Goal: Task Accomplishment & Management: Complete application form

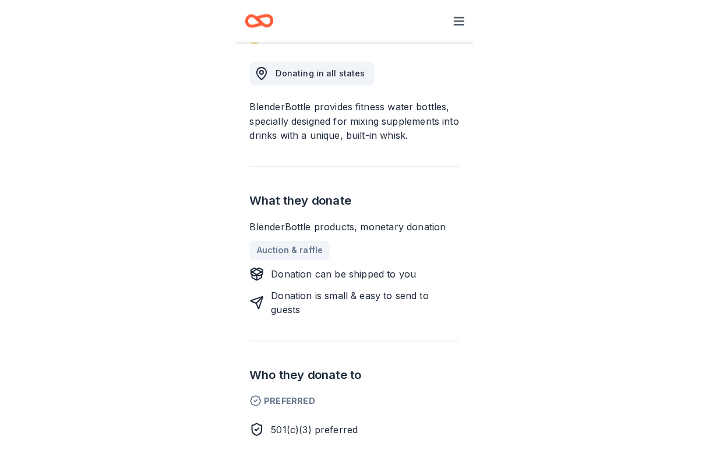
scroll to position [240, 0]
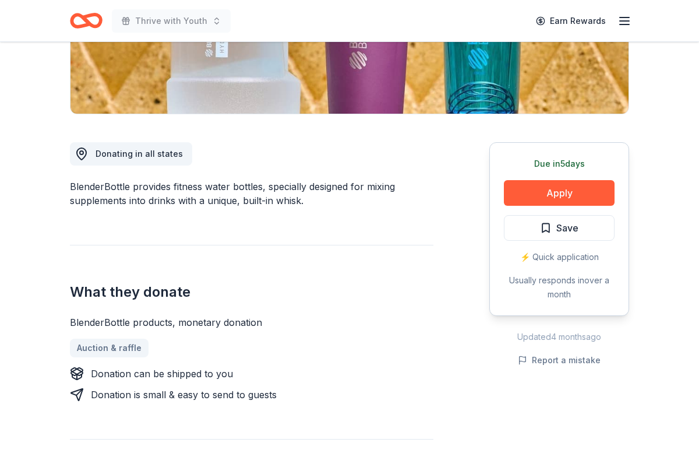
click at [232, 245] on div "What they donate BlenderBottle products, monetary donation Auction & raffle Don…" at bounding box center [252, 323] width 364 height 157
click at [232, 188] on button "Apply" at bounding box center [559, 193] width 111 height 26
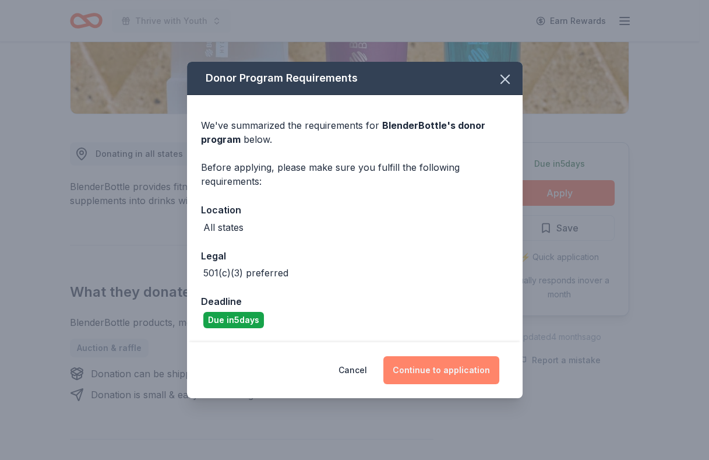
click at [232, 373] on button "Continue to application" at bounding box center [441, 370] width 116 height 28
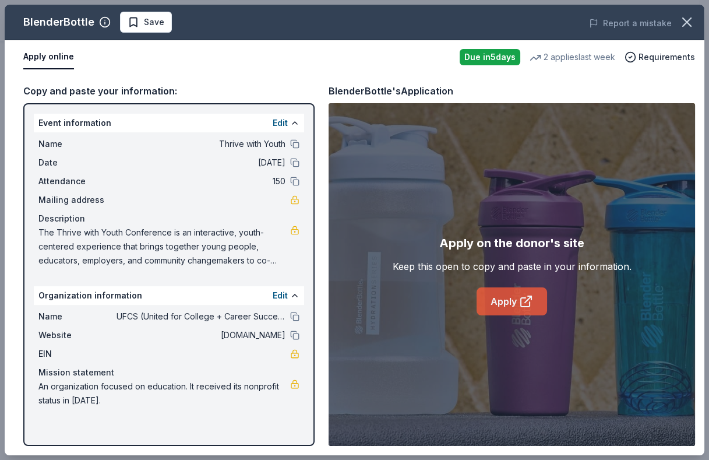
click at [232, 303] on link "Apply" at bounding box center [512, 301] width 70 height 28
click at [136, 21] on span "Save" at bounding box center [146, 22] width 37 height 14
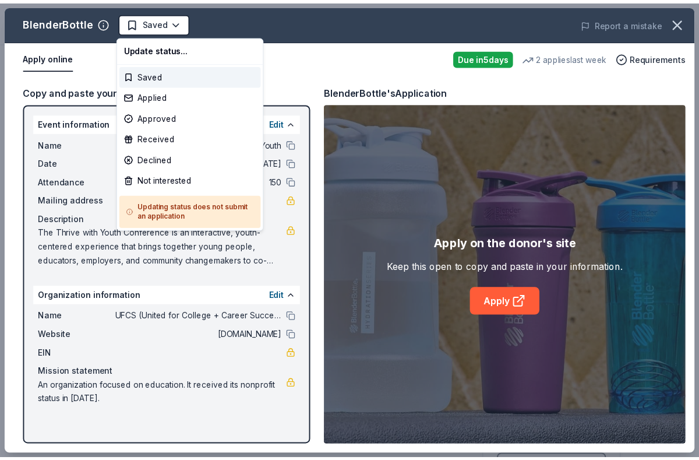
scroll to position [0, 0]
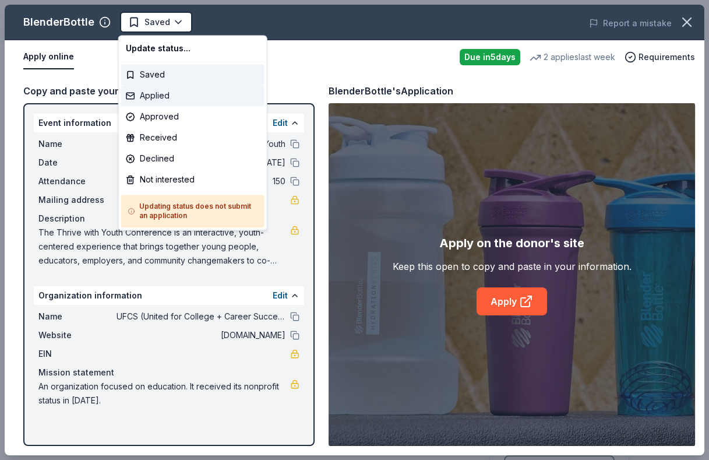
click at [166, 94] on div "Applied" at bounding box center [192, 95] width 143 height 21
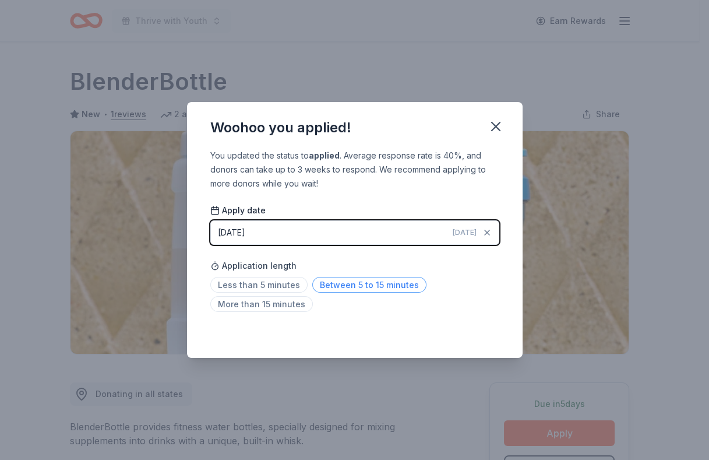
click at [232, 278] on span "Between 5 to 15 minutes" at bounding box center [369, 285] width 114 height 16
click at [232, 127] on icon "button" at bounding box center [496, 126] width 16 height 16
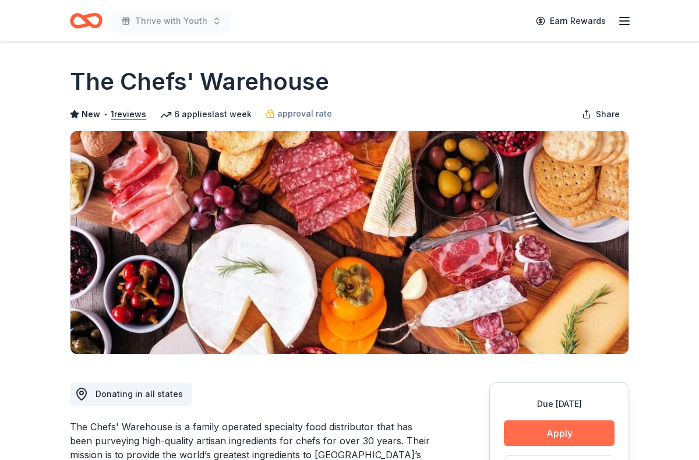
click at [569, 423] on button "Apply" at bounding box center [559, 433] width 111 height 26
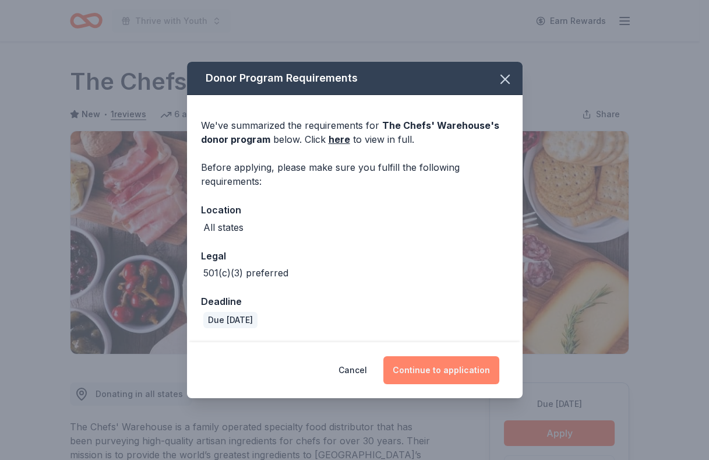
click at [443, 367] on button "Continue to application" at bounding box center [441, 370] width 116 height 28
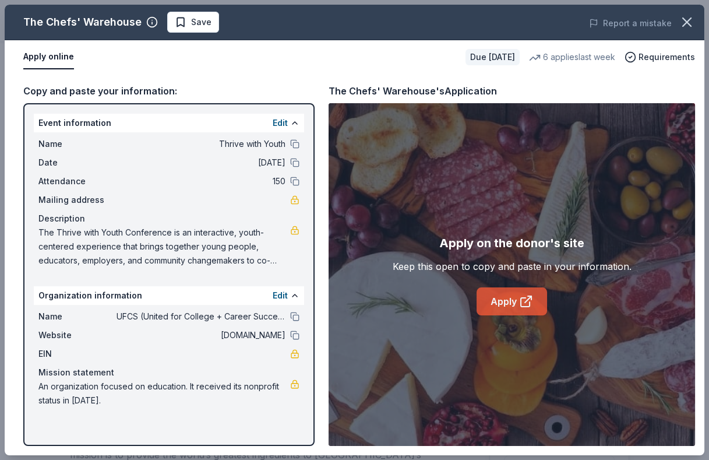
click at [520, 306] on icon at bounding box center [526, 301] width 14 height 14
click at [196, 26] on span "Save" at bounding box center [201, 22] width 20 height 14
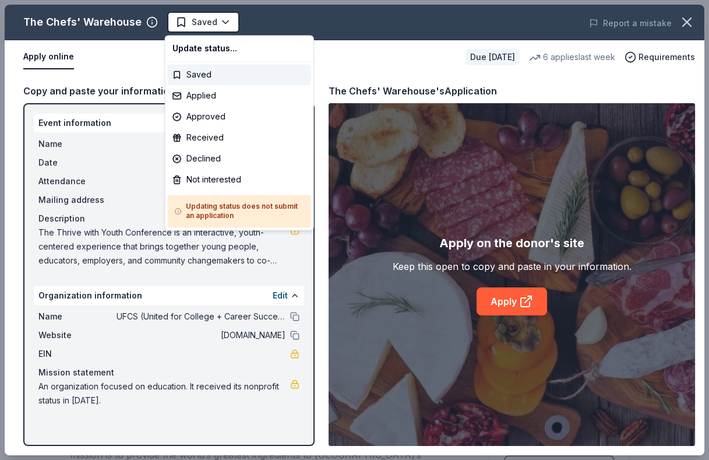
click at [196, 26] on body "Thrive with Youth Earn Rewards Due in 21 days Share The Chefs' Warehouse New • …" at bounding box center [349, 230] width 699 height 460
click at [224, 99] on div "Applied" at bounding box center [239, 95] width 143 height 21
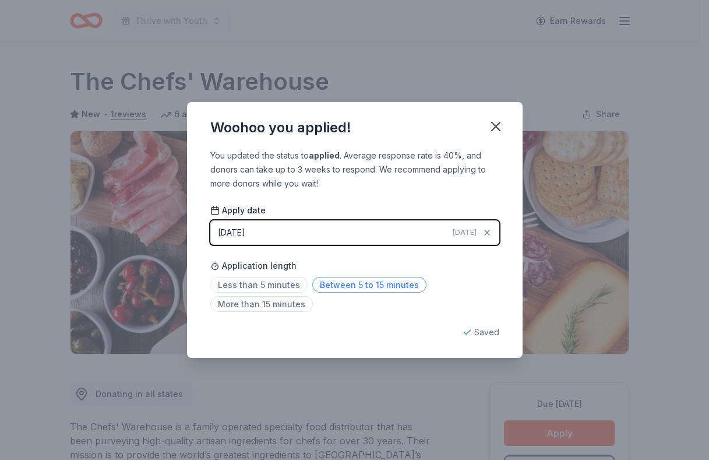
click at [382, 290] on span "Between 5 to 15 minutes" at bounding box center [369, 285] width 114 height 16
click at [493, 125] on icon "button" at bounding box center [496, 126] width 16 height 16
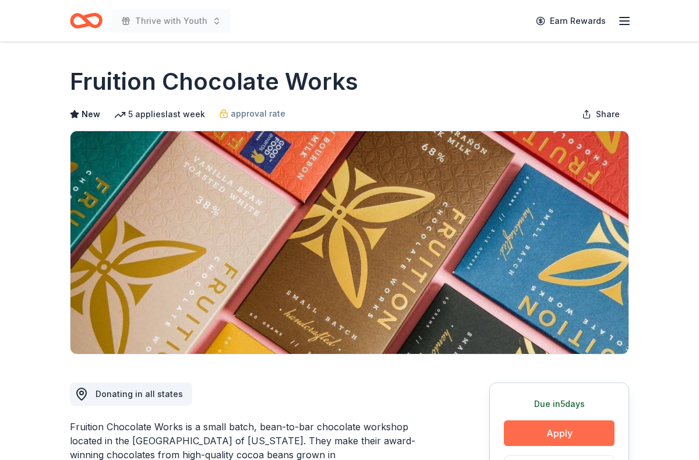
click at [505, 431] on button "Apply" at bounding box center [559, 433] width 111 height 26
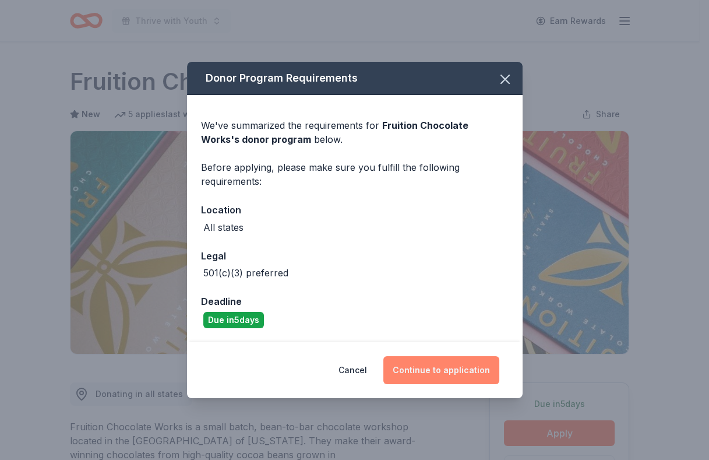
click at [463, 378] on button "Continue to application" at bounding box center [441, 370] width 116 height 28
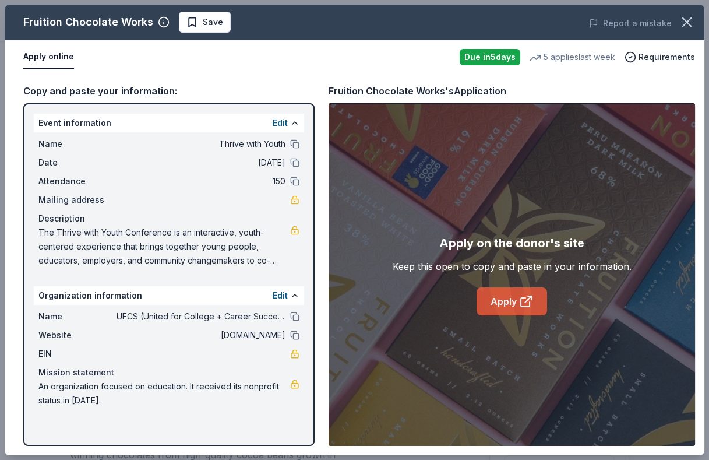
click at [518, 295] on link "Apply" at bounding box center [512, 301] width 70 height 28
click at [193, 28] on span "Save" at bounding box center [204, 22] width 37 height 14
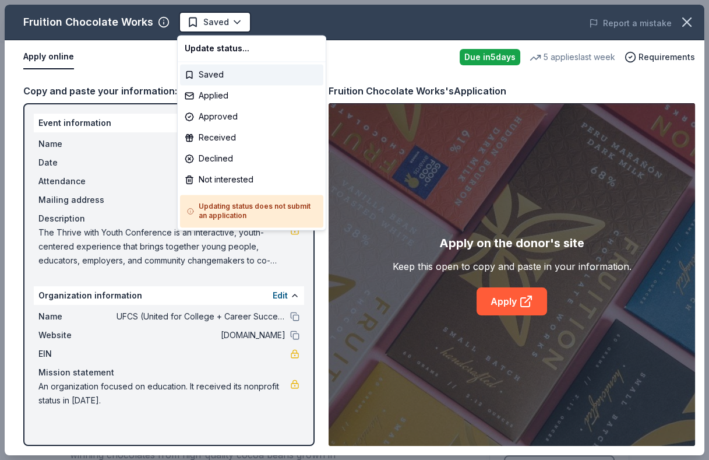
click at [193, 28] on body "Thrive with Youth Earn Rewards Due in 5 days Share Fruition Chocolate Works New…" at bounding box center [349, 230] width 699 height 460
click at [219, 92] on div "Applied" at bounding box center [251, 95] width 143 height 21
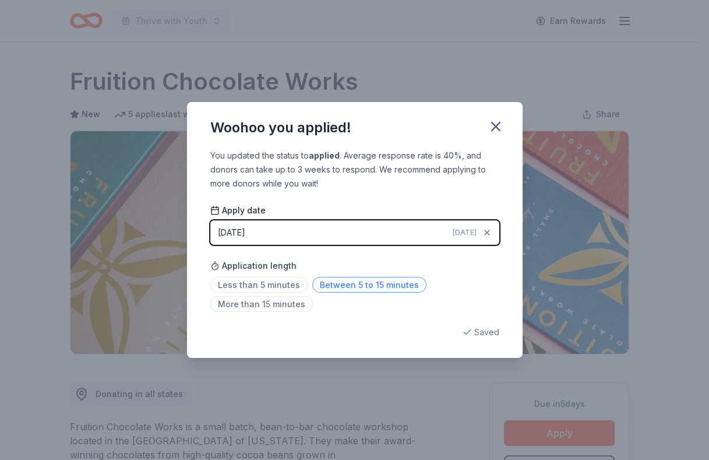
click at [382, 284] on span "Between 5 to 15 minutes" at bounding box center [369, 285] width 114 height 16
click at [499, 121] on icon "button" at bounding box center [496, 126] width 16 height 16
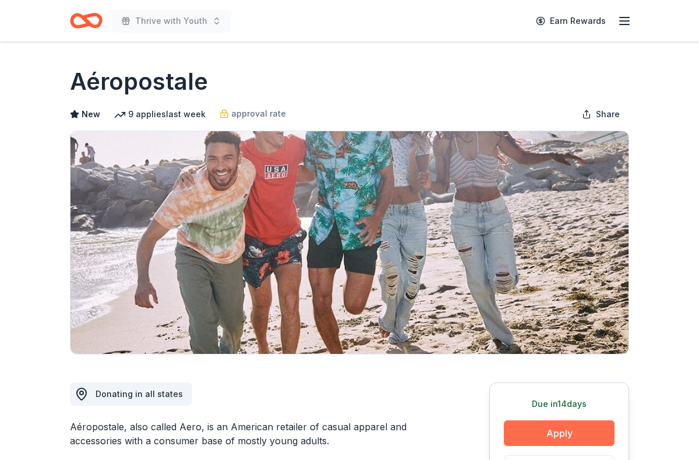
click at [509, 423] on button "Apply" at bounding box center [559, 433] width 111 height 26
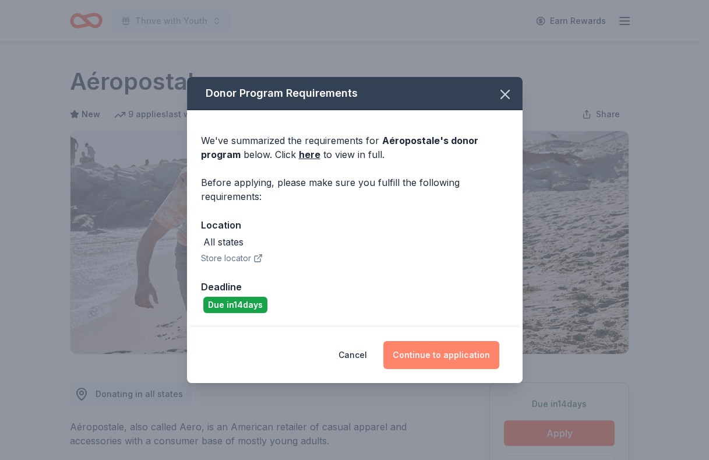
click at [464, 357] on button "Continue to application" at bounding box center [441, 355] width 116 height 28
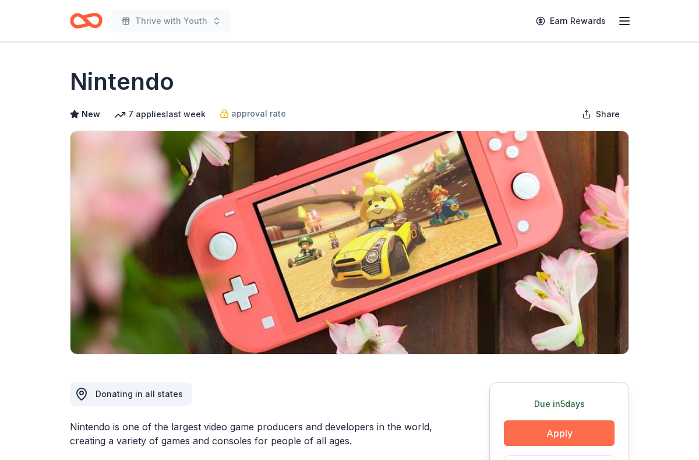
click at [555, 436] on button "Apply" at bounding box center [559, 433] width 111 height 26
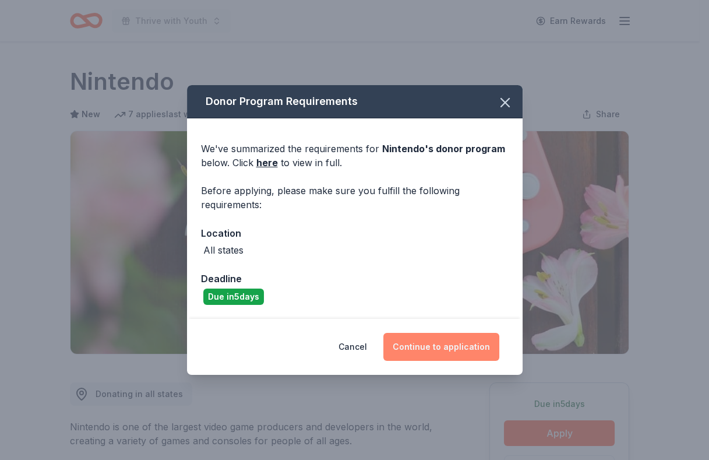
click at [454, 351] on button "Continue to application" at bounding box center [441, 347] width 116 height 28
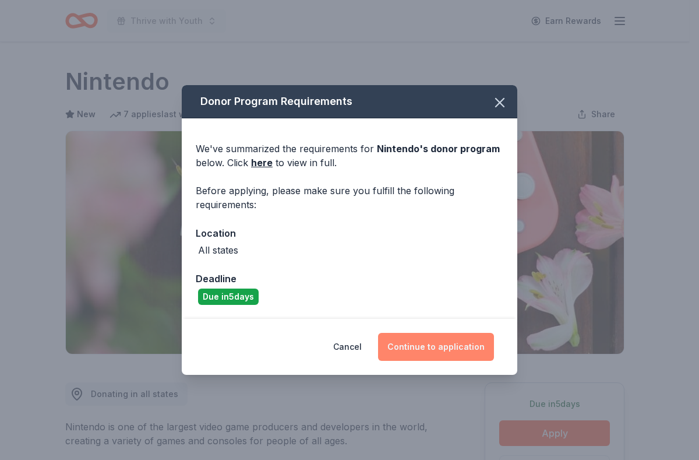
click at [454, 351] on button "Continue to application" at bounding box center [436, 347] width 116 height 28
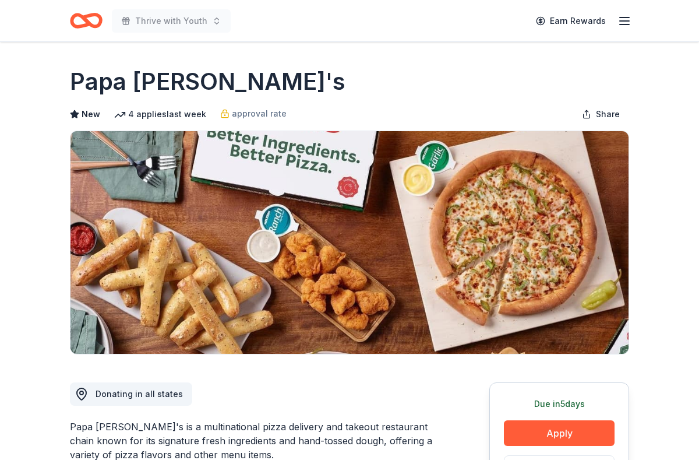
click at [556, 432] on button "Apply" at bounding box center [559, 433] width 111 height 26
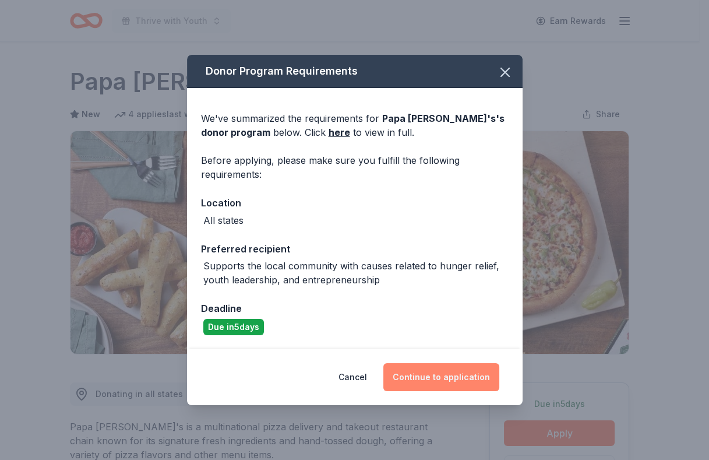
click at [449, 375] on button "Continue to application" at bounding box center [441, 377] width 116 height 28
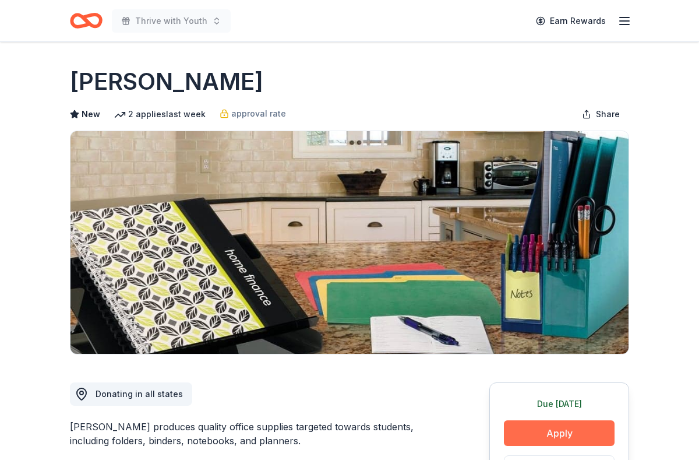
click at [580, 439] on button "Apply" at bounding box center [559, 433] width 111 height 26
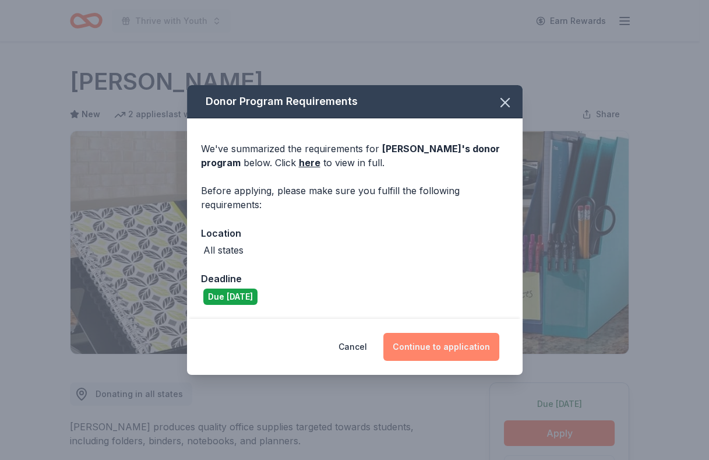
click at [442, 353] on button "Continue to application" at bounding box center [441, 347] width 116 height 28
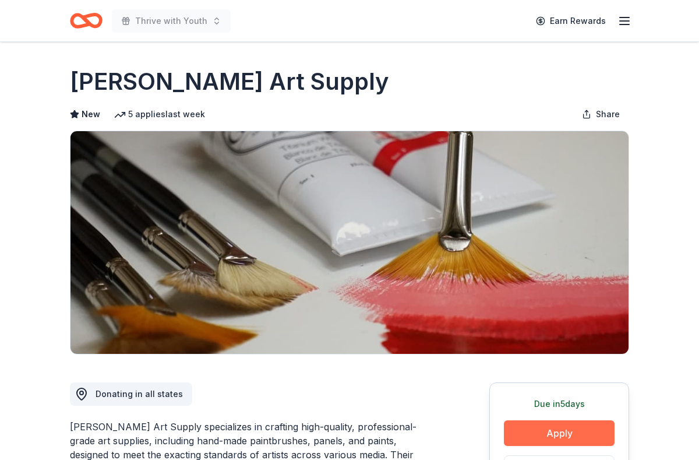
click at [545, 443] on button "Apply" at bounding box center [559, 433] width 111 height 26
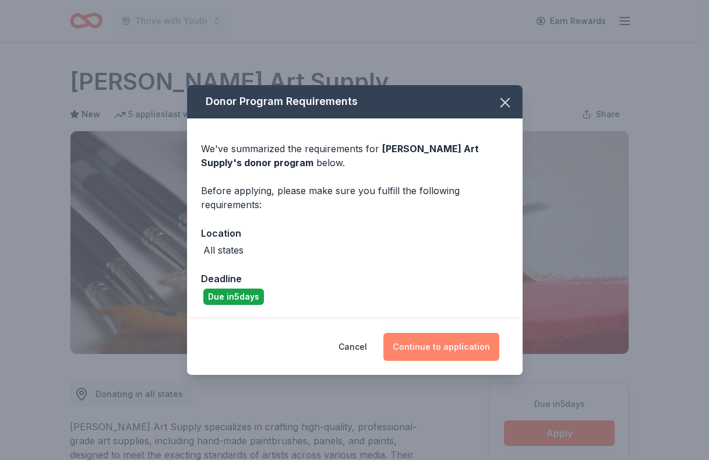
click at [463, 350] on button "Continue to application" at bounding box center [441, 347] width 116 height 28
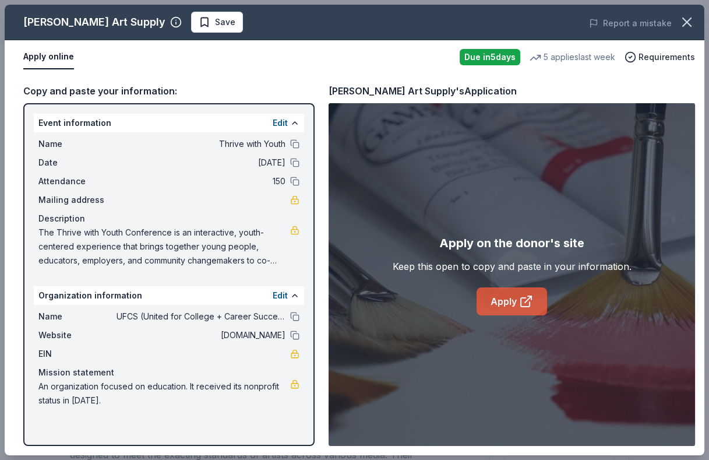
click at [503, 298] on link "Apply" at bounding box center [512, 301] width 70 height 28
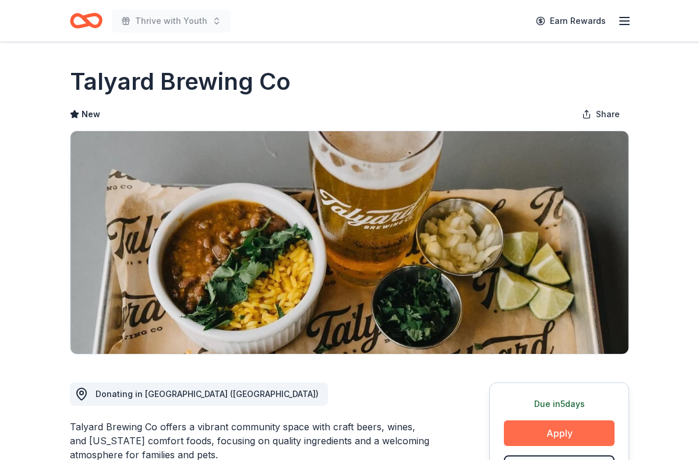
click at [561, 435] on button "Apply" at bounding box center [559, 433] width 111 height 26
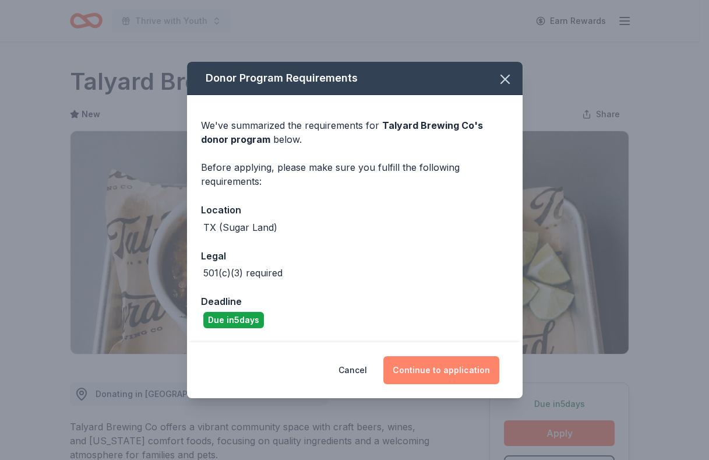
click at [459, 371] on button "Continue to application" at bounding box center [441, 370] width 116 height 28
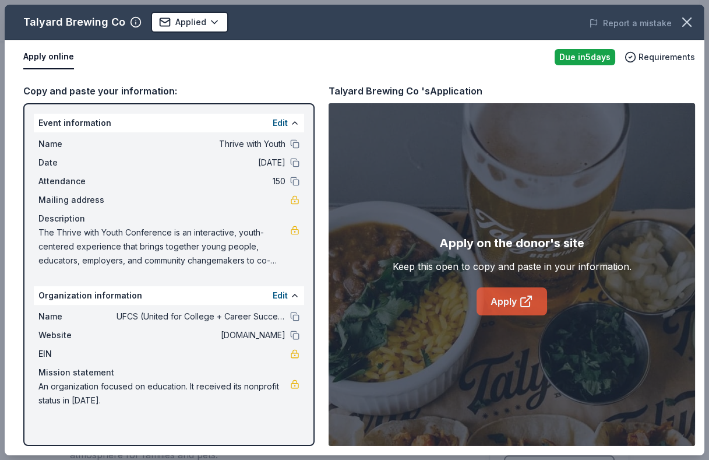
click at [498, 295] on link "Apply" at bounding box center [512, 301] width 70 height 28
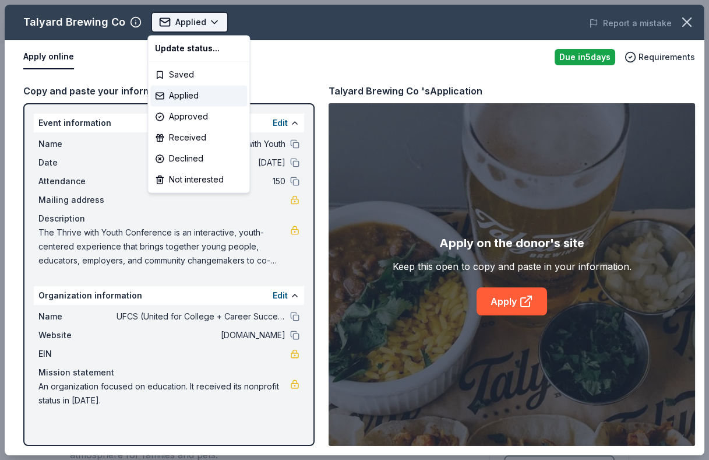
click at [197, 14] on body "Thrive with Youth Earn Rewards Due in 5 days Share Talyard Brewing Co New Share…" at bounding box center [349, 230] width 699 height 460
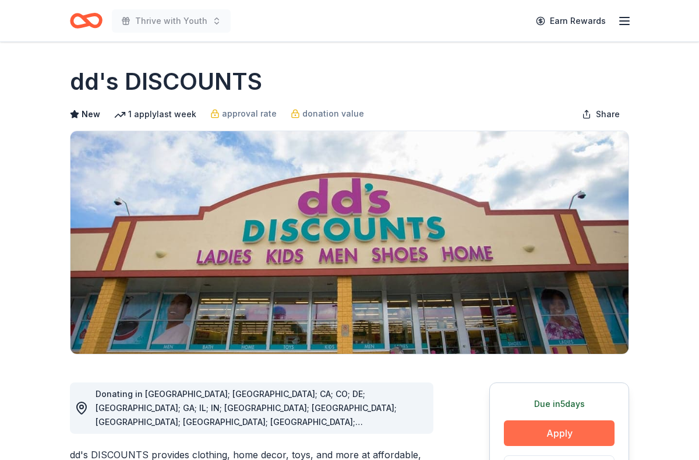
click at [577, 433] on button "Apply" at bounding box center [559, 433] width 111 height 26
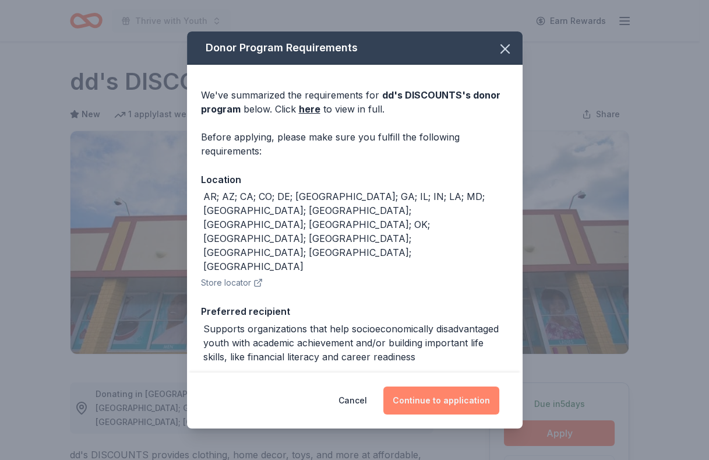
click at [420, 403] on button "Continue to application" at bounding box center [441, 400] width 116 height 28
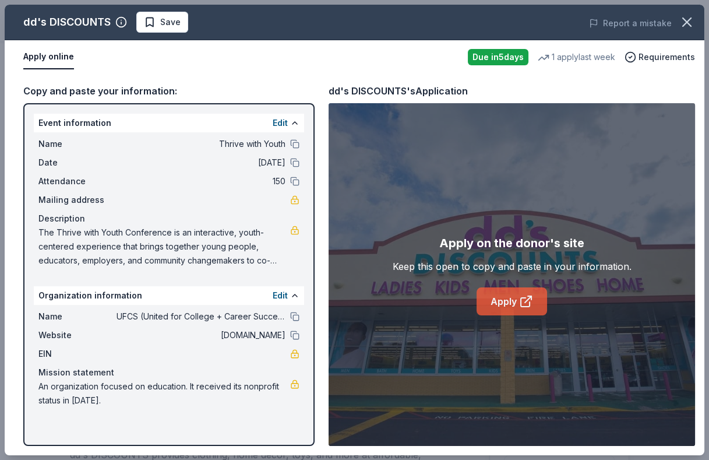
click at [506, 310] on link "Apply" at bounding box center [512, 301] width 70 height 28
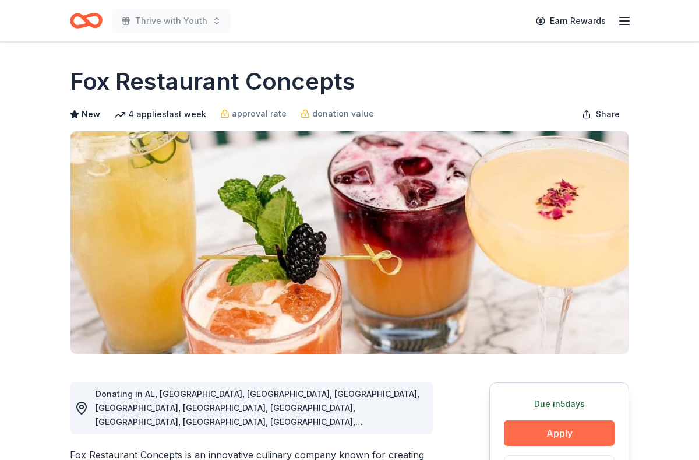
click at [582, 435] on button "Apply" at bounding box center [559, 433] width 111 height 26
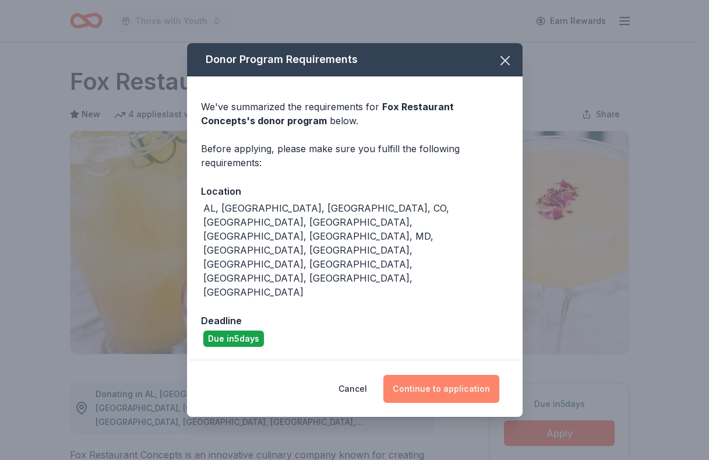
click at [447, 375] on button "Continue to application" at bounding box center [441, 389] width 116 height 28
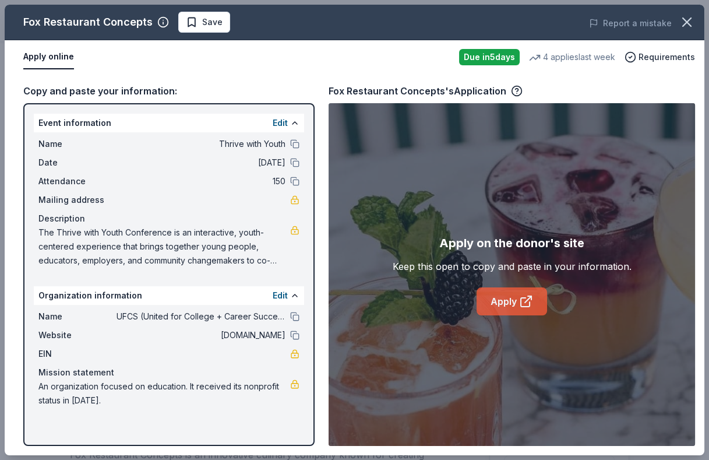
click at [497, 299] on link "Apply" at bounding box center [512, 301] width 70 height 28
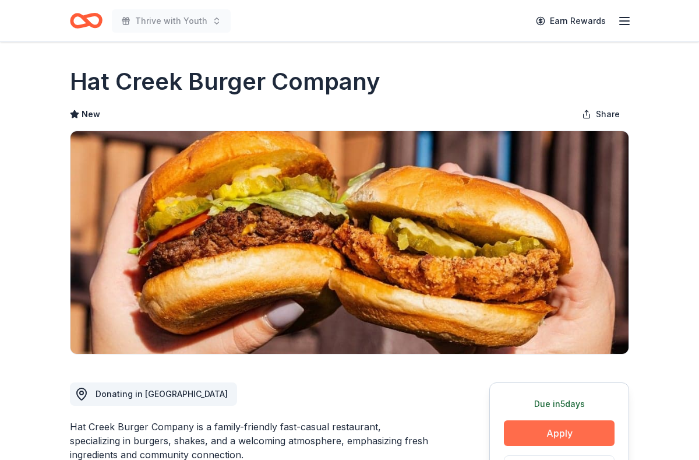
click at [590, 433] on button "Apply" at bounding box center [559, 433] width 111 height 26
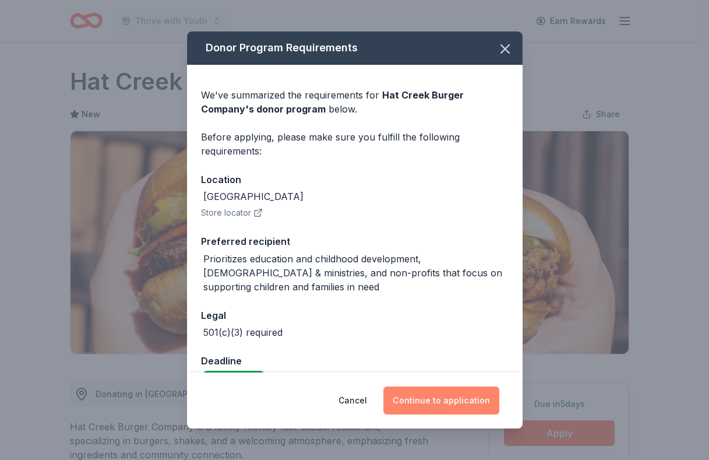
click at [477, 401] on button "Continue to application" at bounding box center [441, 400] width 116 height 28
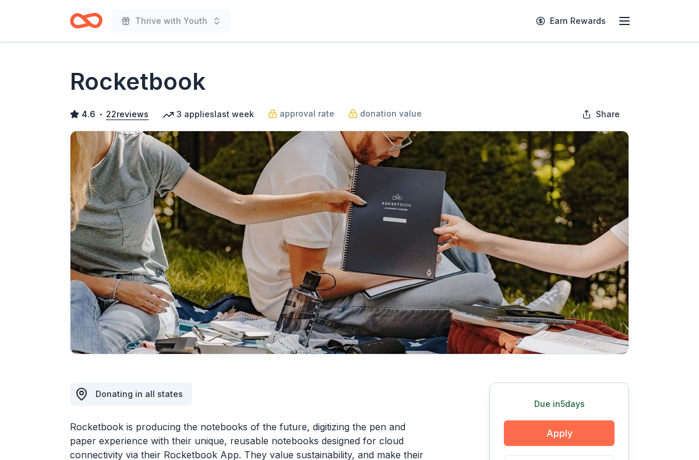
click at [594, 434] on button "Apply" at bounding box center [559, 433] width 111 height 26
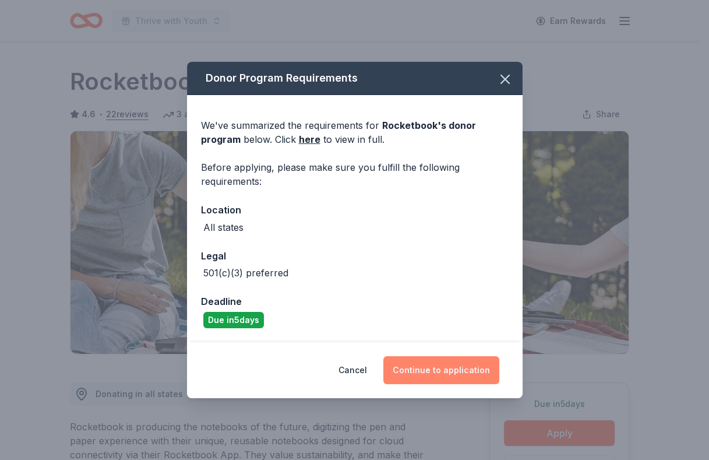
click at [485, 380] on button "Continue to application" at bounding box center [441, 370] width 116 height 28
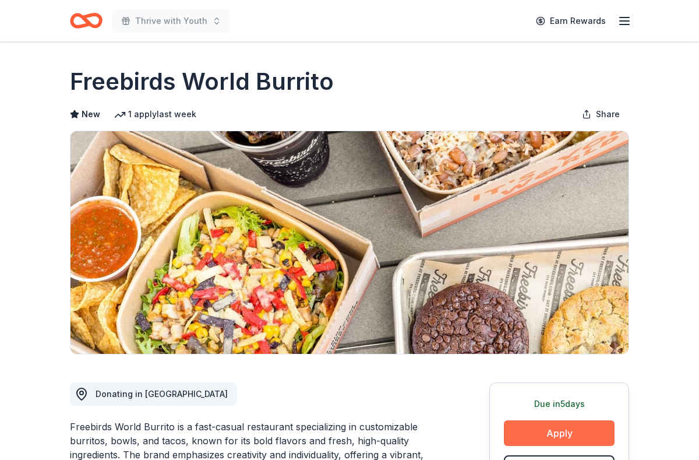
click at [560, 440] on button "Apply" at bounding box center [559, 433] width 111 height 26
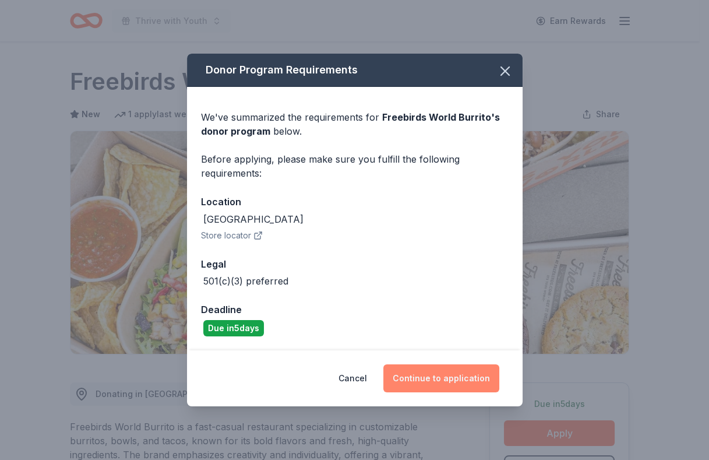
click at [471, 370] on button "Continue to application" at bounding box center [441, 378] width 116 height 28
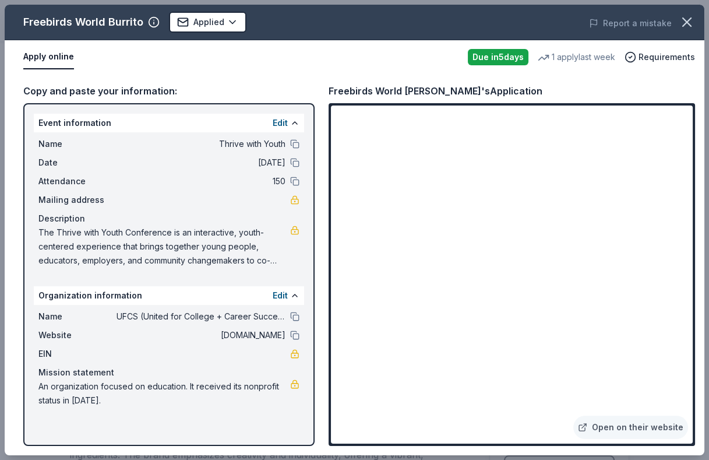
drag, startPoint x: 694, startPoint y: 250, endPoint x: 697, endPoint y: 267, distance: 17.7
click at [697, 267] on div "Copy and paste your information: Event information Edit Name Thrive with Youth …" at bounding box center [355, 264] width 700 height 381
click at [699, 332] on div "Copy and paste your information: Event information Edit Name Thrive with Youth …" at bounding box center [355, 264] width 700 height 381
drag, startPoint x: 693, startPoint y: 249, endPoint x: 699, endPoint y: 284, distance: 35.0
click at [699, 284] on div "Copy and paste your information: Event information Edit Name Thrive with Youth …" at bounding box center [355, 264] width 700 height 381
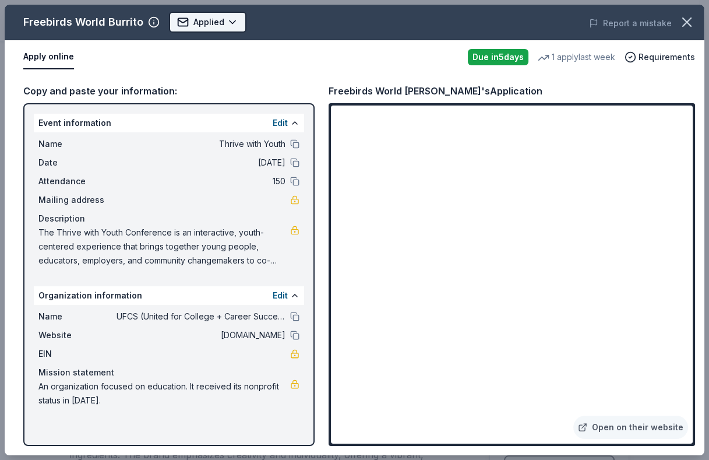
click at [197, 21] on body "Thrive with Youth Earn Rewards Due in 5 days Share Freebirds World Burrito New …" at bounding box center [349, 230] width 699 height 460
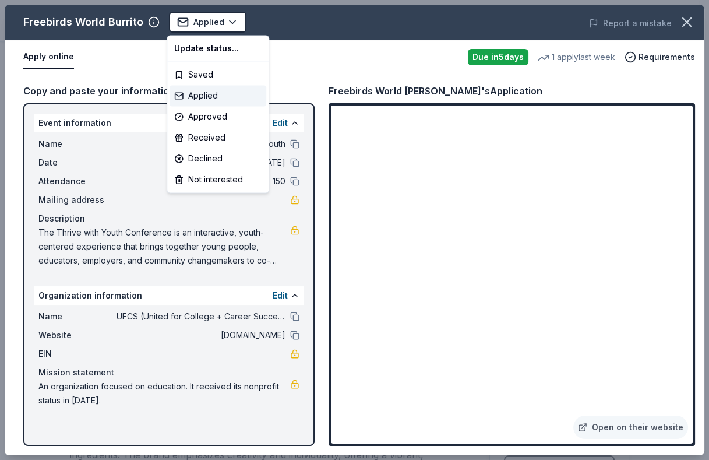
click at [224, 97] on div "Applied" at bounding box center [218, 95] width 97 height 21
click at [223, 22] on body "Thrive with Youth Earn Rewards Due in 5 days Share Freebirds World Burrito New …" at bounding box center [349, 230] width 699 height 460
click at [215, 96] on div "Applied" at bounding box center [218, 95] width 97 height 21
click at [220, 27] on body "Thrive with Youth Earn Rewards Due in 5 days Share Freebirds World Burrito New …" at bounding box center [349, 230] width 699 height 460
click at [217, 72] on div "Saved" at bounding box center [218, 74] width 97 height 21
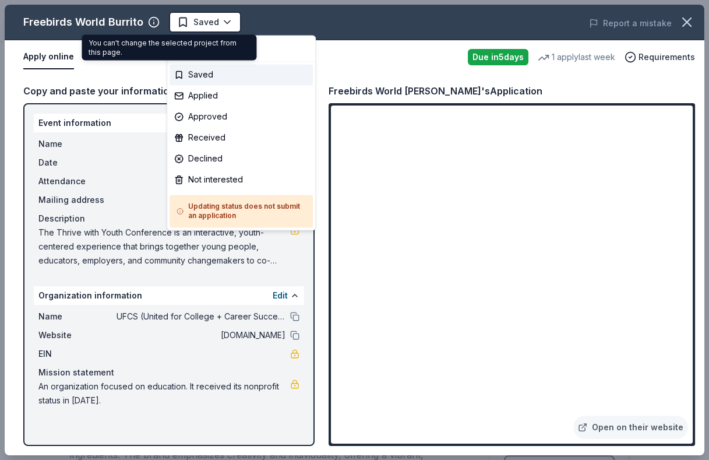
click at [214, 18] on body "Thrive with Youth Earn Rewards Due in 5 days Share Freebirds World Burrito New …" at bounding box center [349, 230] width 699 height 460
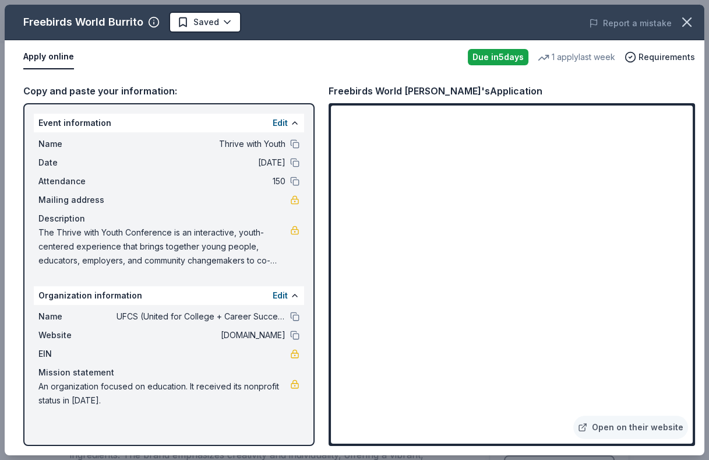
click at [214, 18] on body "Thrive with Youth Earn Rewards Due in 5 days Share Freebirds World Burrito New …" at bounding box center [349, 230] width 699 height 460
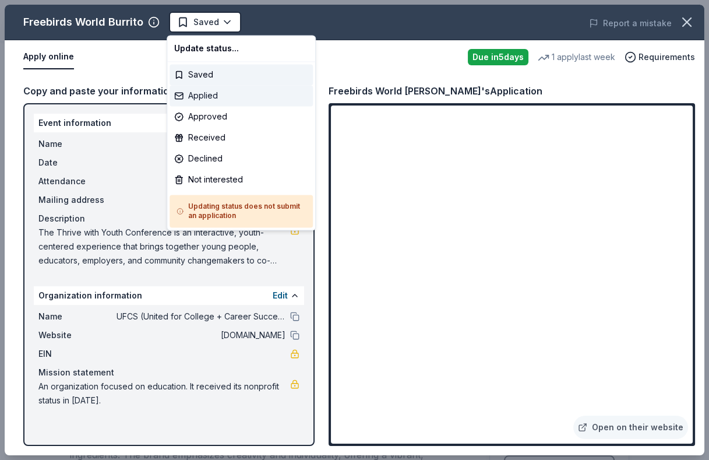
click at [227, 94] on div "Applied" at bounding box center [241, 95] width 143 height 21
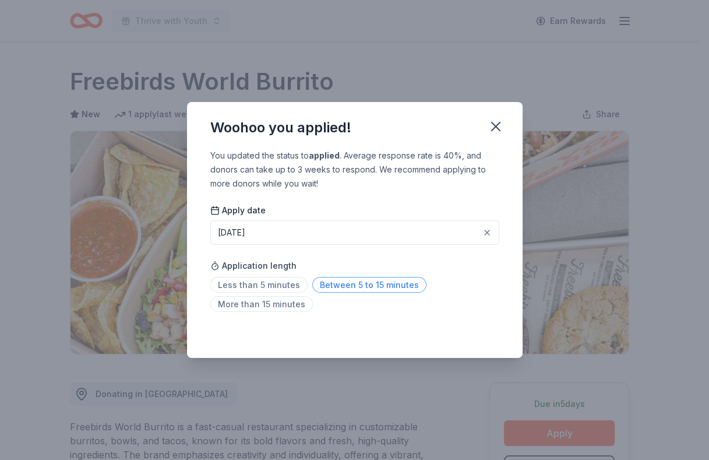
click at [387, 282] on span "Between 5 to 15 minutes" at bounding box center [369, 285] width 114 height 16
click at [494, 126] on icon "button" at bounding box center [496, 126] width 16 height 16
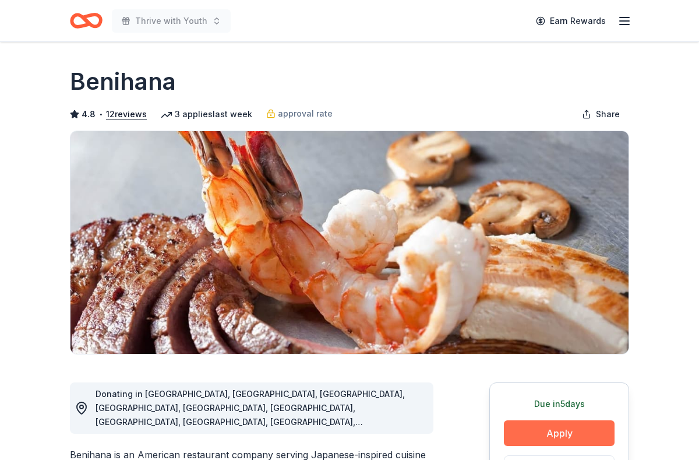
click at [520, 435] on button "Apply" at bounding box center [559, 433] width 111 height 26
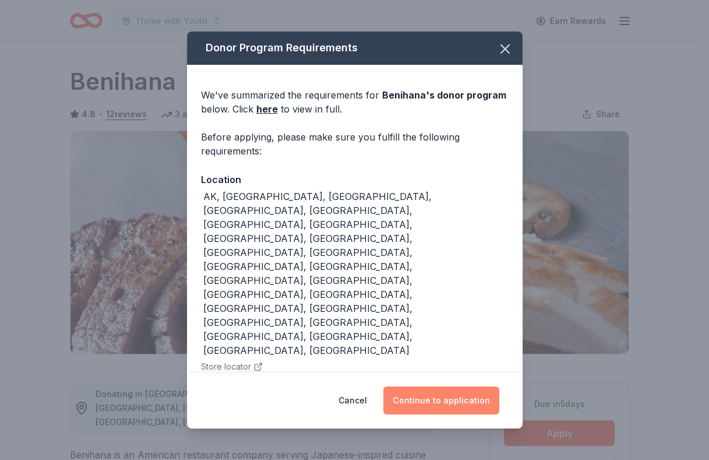
click at [422, 398] on button "Continue to application" at bounding box center [441, 400] width 116 height 28
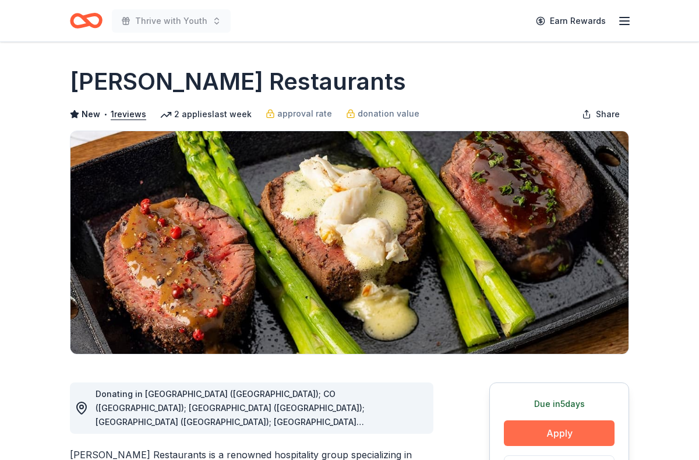
click at [592, 422] on button "Apply" at bounding box center [559, 433] width 111 height 26
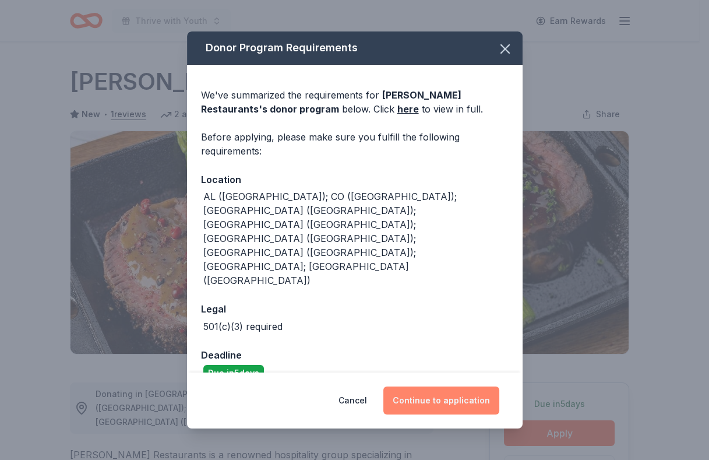
click at [482, 386] on button "Continue to application" at bounding box center [441, 400] width 116 height 28
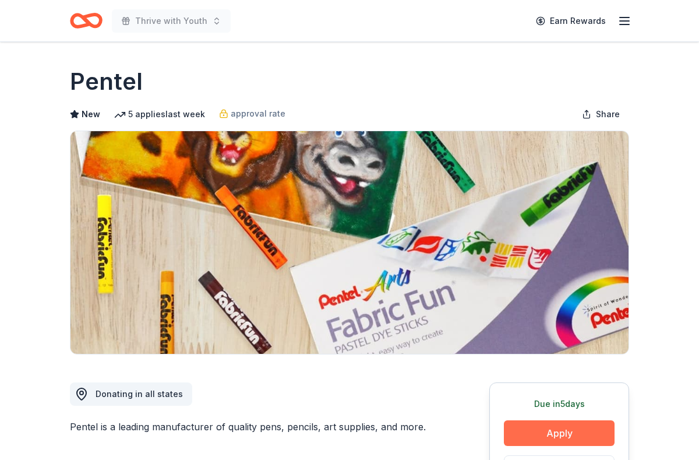
click at [542, 425] on button "Apply" at bounding box center [559, 433] width 111 height 26
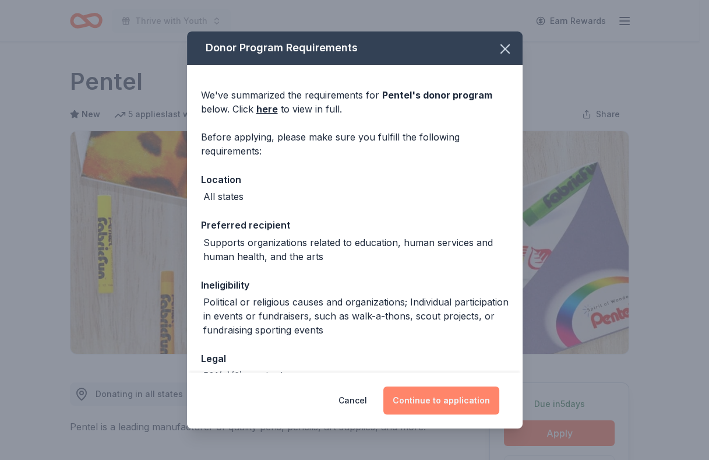
click at [461, 391] on button "Continue to application" at bounding box center [441, 400] width 116 height 28
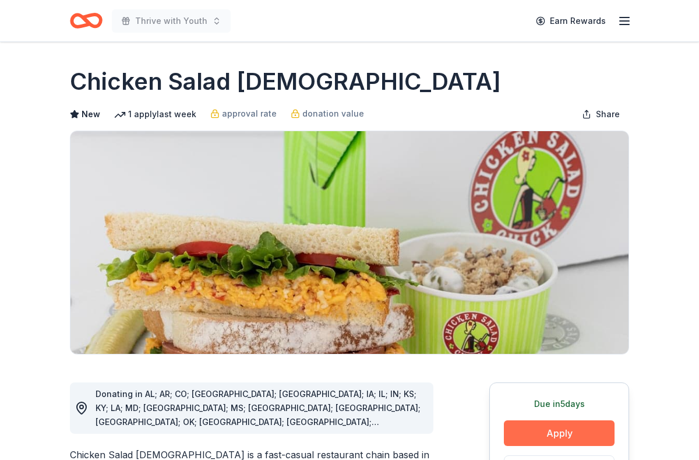
click at [520, 432] on button "Apply" at bounding box center [559, 433] width 111 height 26
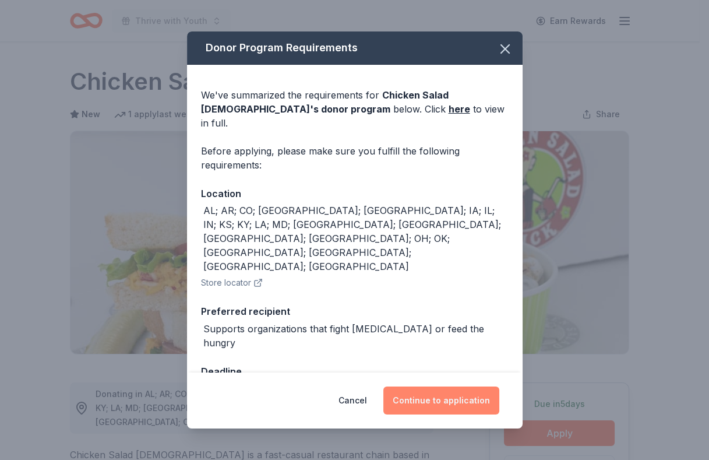
click at [468, 386] on button "Continue to application" at bounding box center [441, 400] width 116 height 28
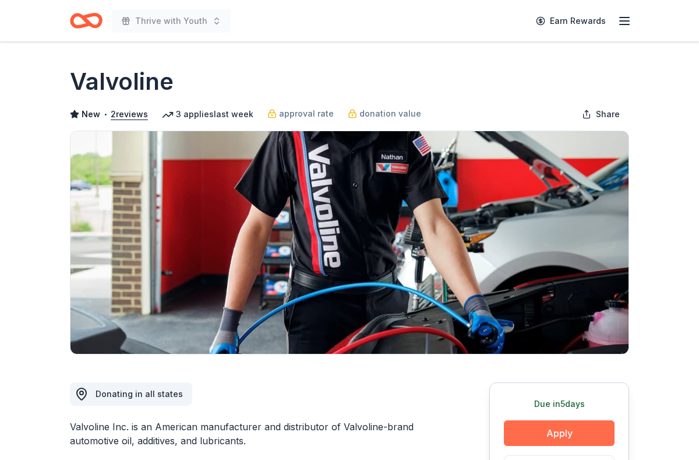
click at [555, 433] on button "Apply" at bounding box center [559, 433] width 111 height 26
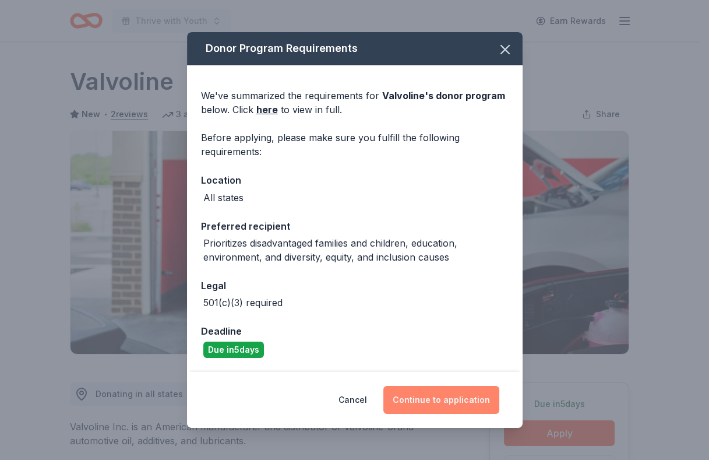
click at [453, 391] on button "Continue to application" at bounding box center [441, 400] width 116 height 28
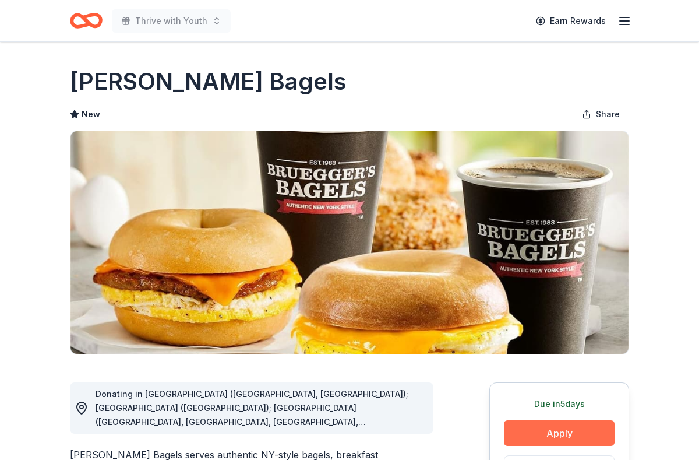
click at [598, 435] on button "Apply" at bounding box center [559, 433] width 111 height 26
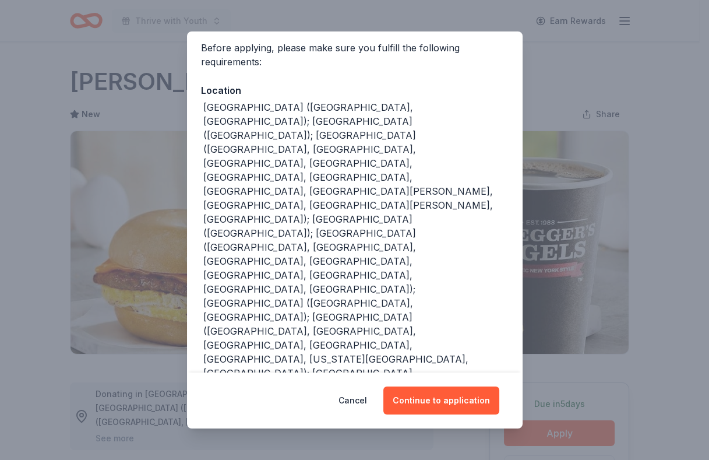
scroll to position [90, 0]
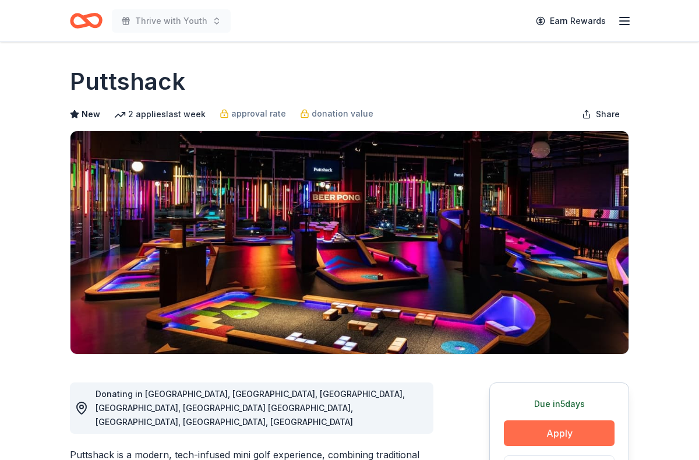
click at [556, 426] on button "Apply" at bounding box center [559, 433] width 111 height 26
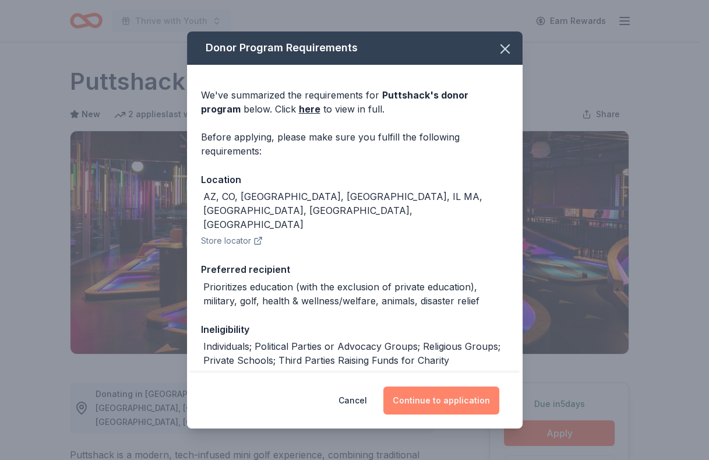
click at [451, 389] on button "Continue to application" at bounding box center [441, 400] width 116 height 28
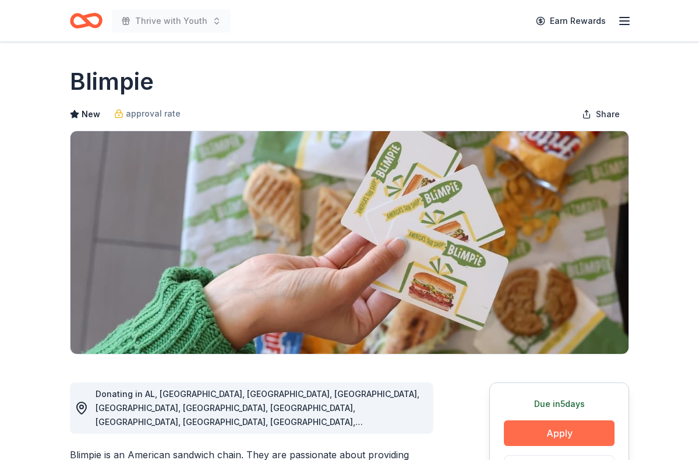
click at [541, 426] on button "Apply" at bounding box center [559, 433] width 111 height 26
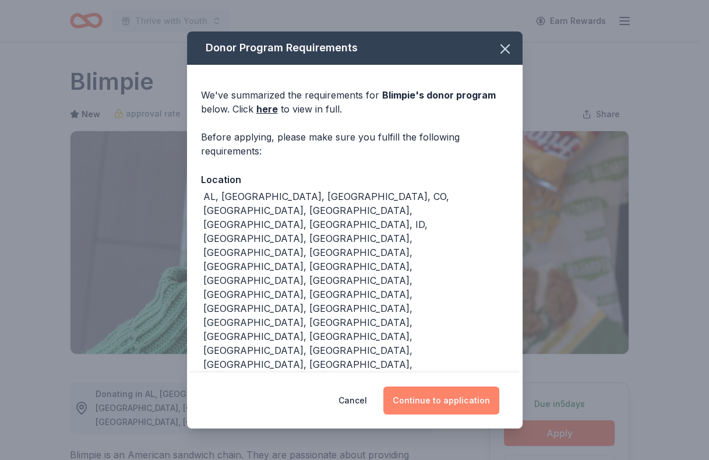
click at [450, 386] on button "Continue to application" at bounding box center [441, 400] width 116 height 28
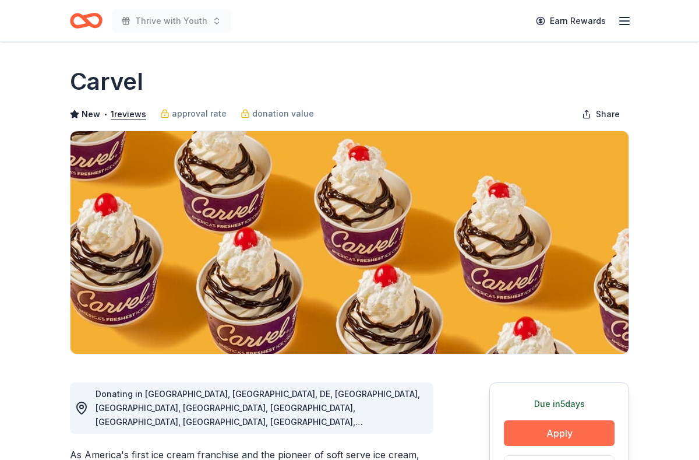
click at [550, 428] on button "Apply" at bounding box center [559, 433] width 111 height 26
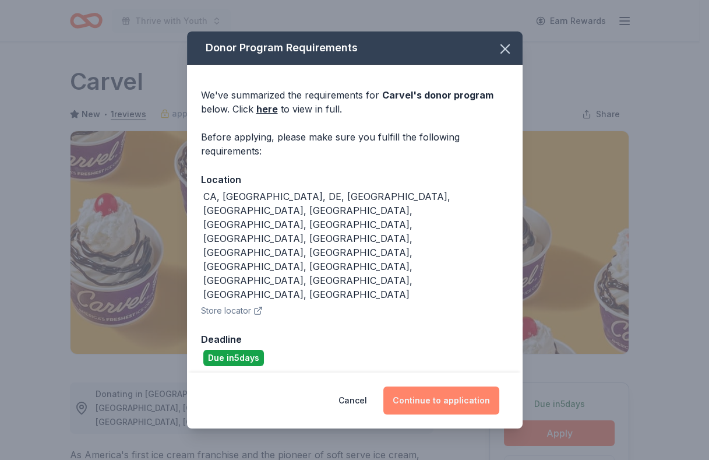
click at [443, 386] on button "Continue to application" at bounding box center [441, 400] width 116 height 28
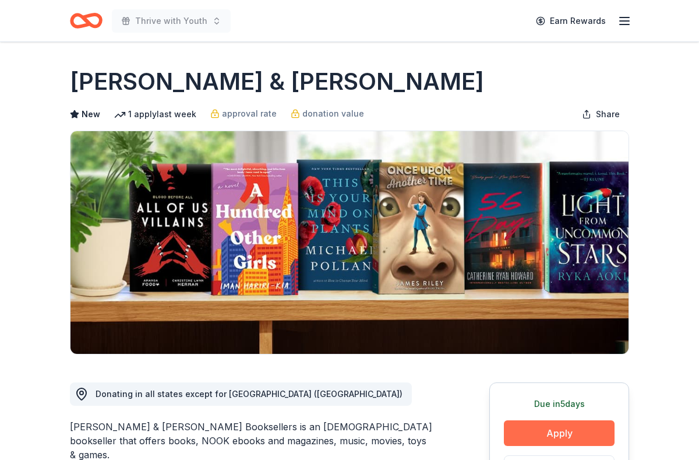
click at [567, 428] on button "Apply" at bounding box center [559, 433] width 111 height 26
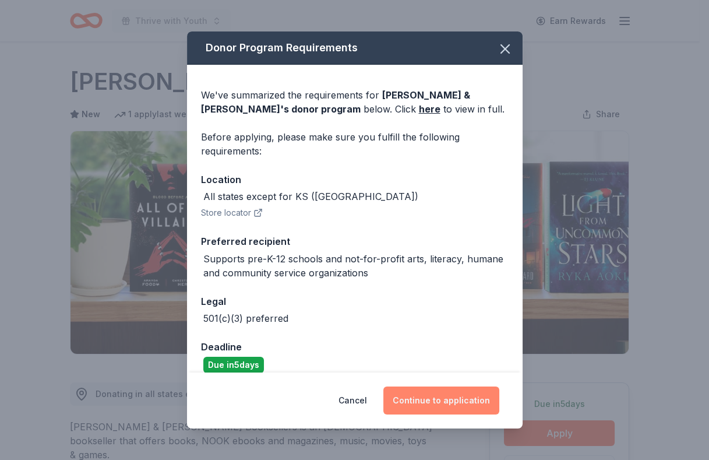
click at [478, 401] on button "Continue to application" at bounding box center [441, 400] width 116 height 28
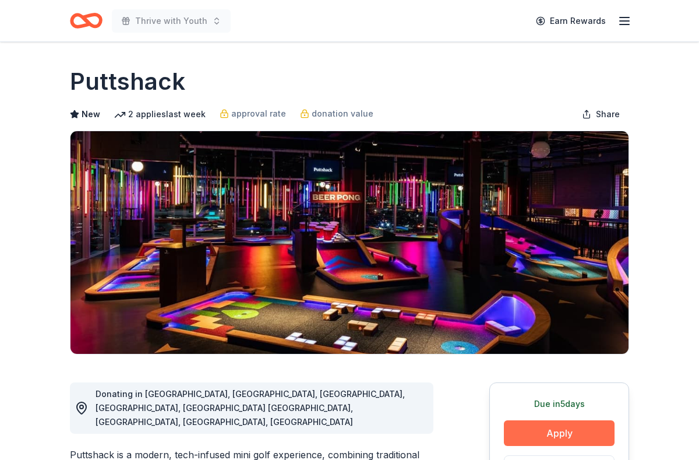
click at [584, 432] on button "Apply" at bounding box center [559, 433] width 111 height 26
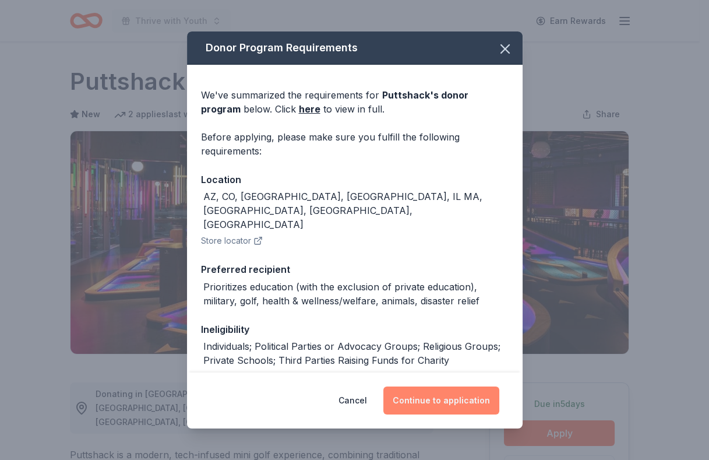
click at [411, 395] on button "Continue to application" at bounding box center [441, 400] width 116 height 28
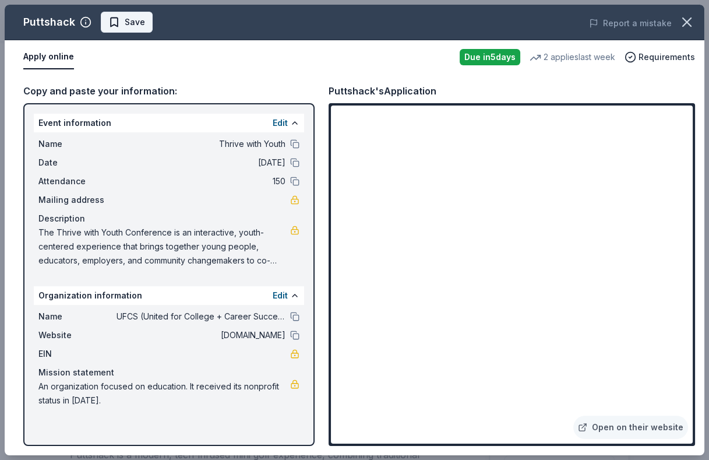
click at [118, 22] on span "Save" at bounding box center [126, 22] width 37 height 14
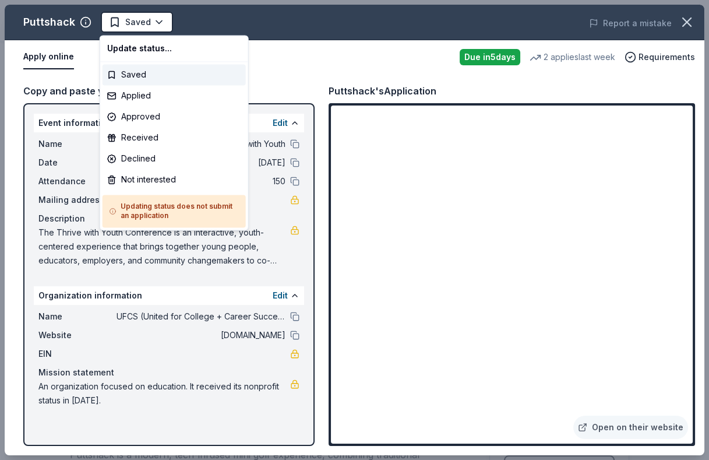
click at [118, 22] on body "Thrive with Youth Earn Rewards Due [DATE] Share Puttshack New 2 applies last we…" at bounding box center [349, 230] width 699 height 460
click at [127, 92] on div "Applied" at bounding box center [174, 95] width 143 height 21
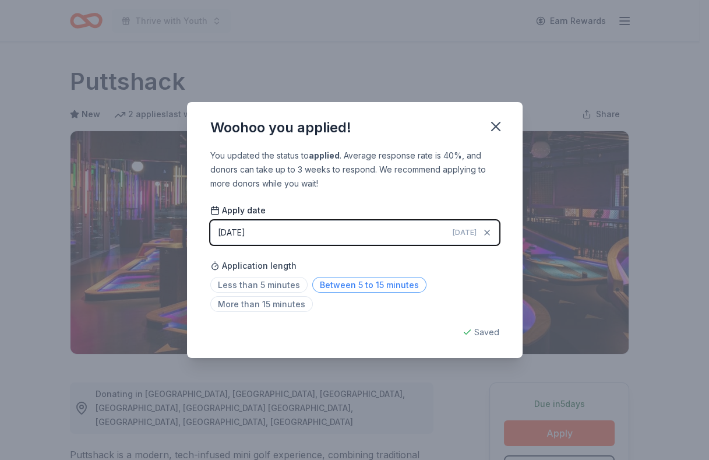
click at [383, 287] on span "Between 5 to 15 minutes" at bounding box center [369, 285] width 114 height 16
click at [493, 131] on icon "button" at bounding box center [496, 126] width 16 height 16
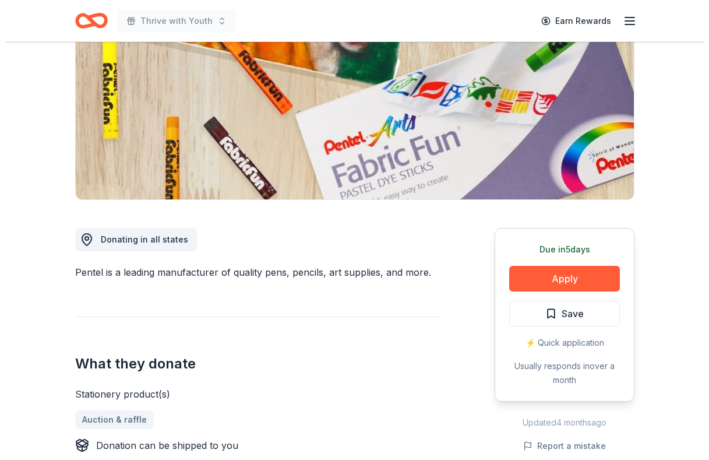
scroll to position [154, 0]
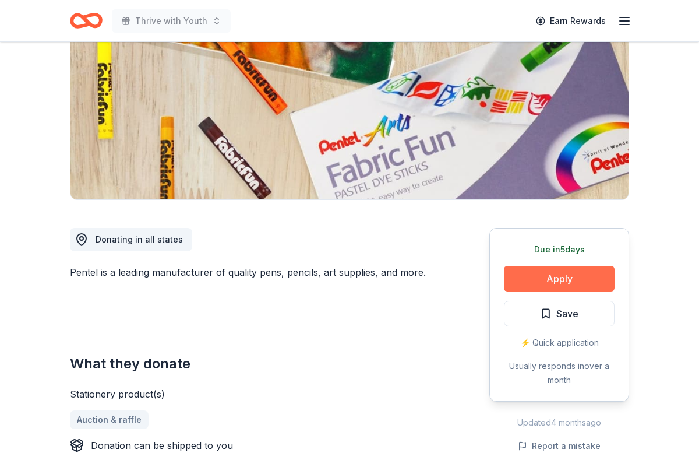
click at [568, 274] on button "Apply" at bounding box center [559, 279] width 111 height 26
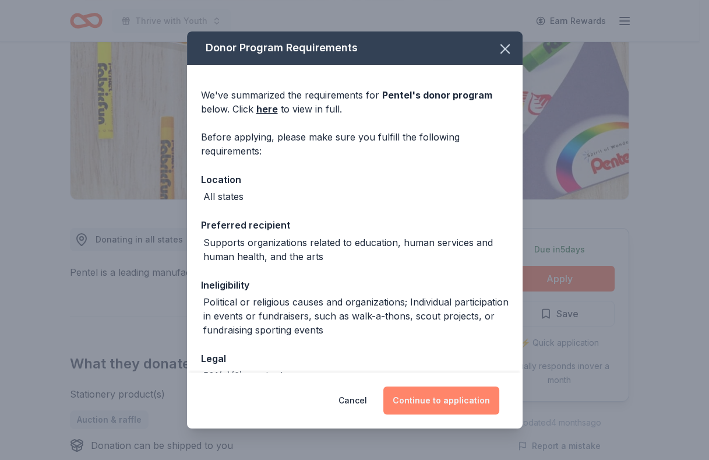
click at [468, 390] on button "Continue to application" at bounding box center [441, 400] width 116 height 28
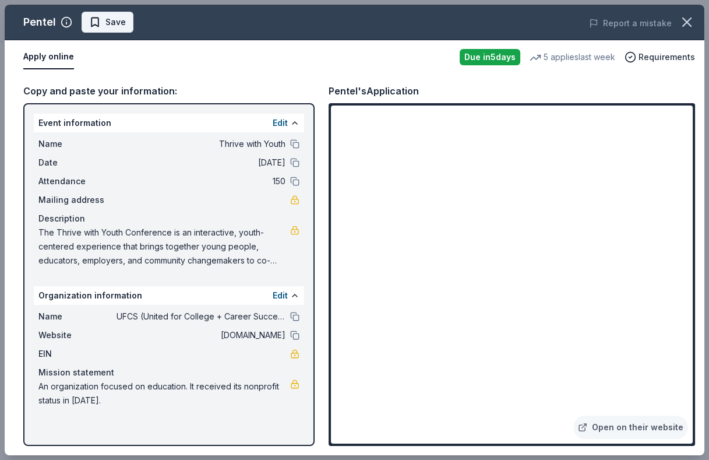
click at [110, 21] on span "Save" at bounding box center [115, 22] width 20 height 14
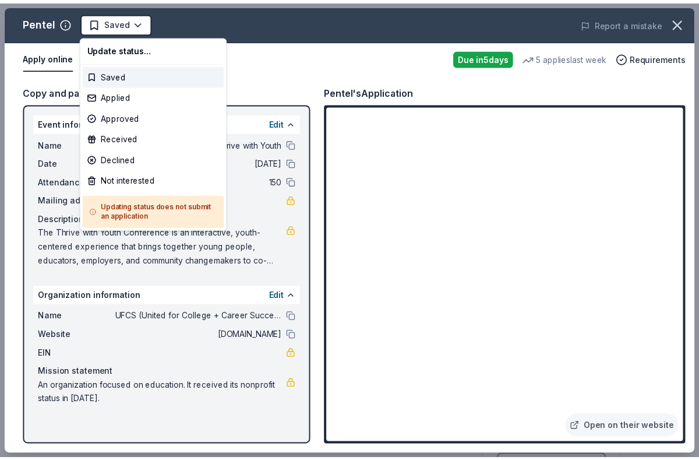
scroll to position [0, 0]
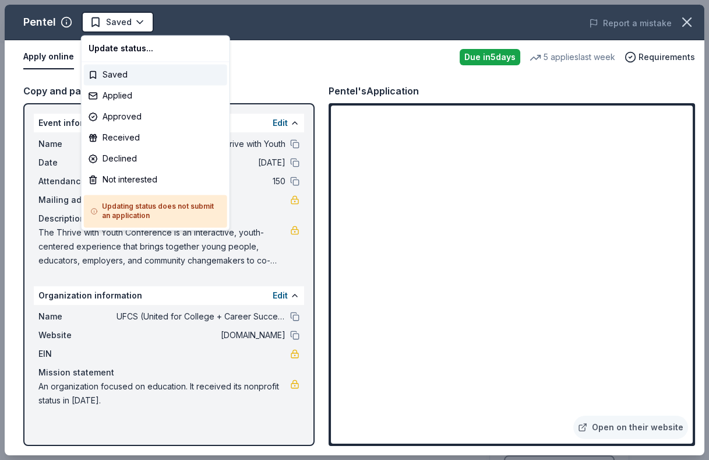
click at [110, 21] on html "Thrive with Youth Earn Rewards Due in 5 days Share Pentel New 5 applies last we…" at bounding box center [354, 230] width 709 height 460
click at [129, 96] on div "Applied" at bounding box center [155, 95] width 143 height 21
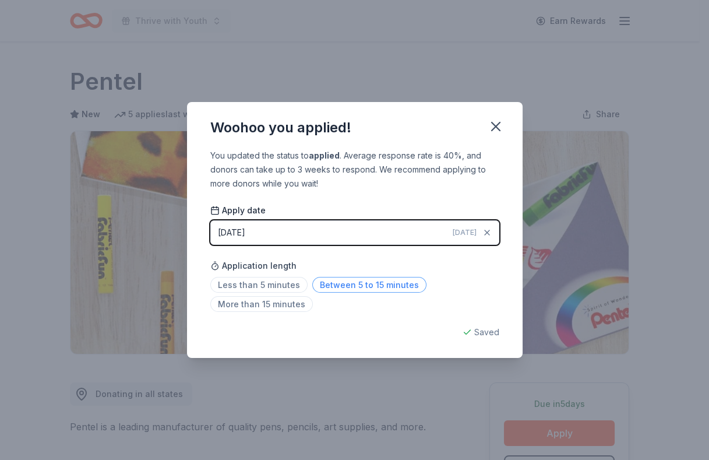
click at [364, 284] on span "Between 5 to 15 minutes" at bounding box center [369, 285] width 114 height 16
click at [492, 131] on icon "button" at bounding box center [496, 126] width 16 height 16
